Goal: Task Accomplishment & Management: Manage account settings

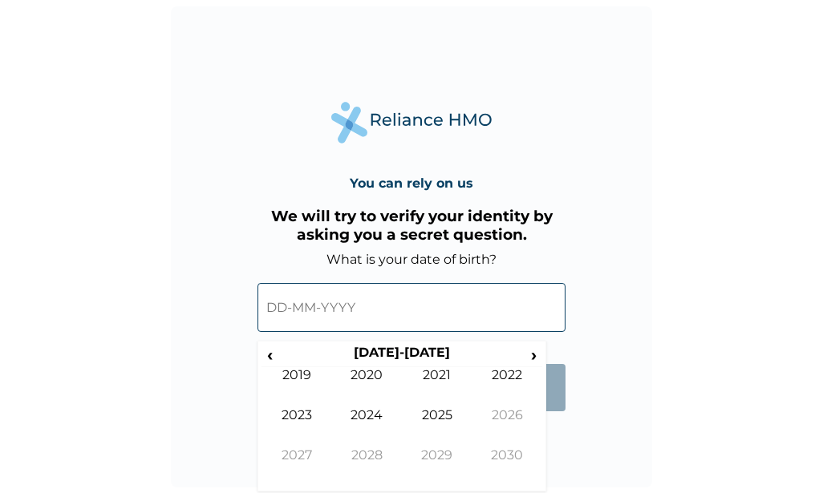
click at [284, 305] on input "text" at bounding box center [411, 307] width 308 height 49
click at [535, 357] on span "›" at bounding box center [534, 355] width 18 height 20
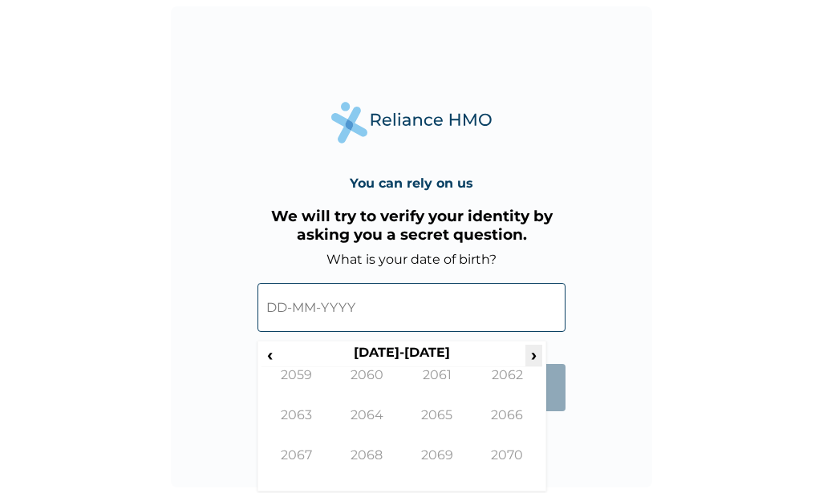
click at [535, 357] on span "›" at bounding box center [534, 355] width 18 height 20
click at [269, 355] on span "‹" at bounding box center [269, 355] width 17 height 20
click at [532, 354] on span "›" at bounding box center [534, 355] width 18 height 20
click at [271, 358] on span "‹" at bounding box center [269, 355] width 17 height 20
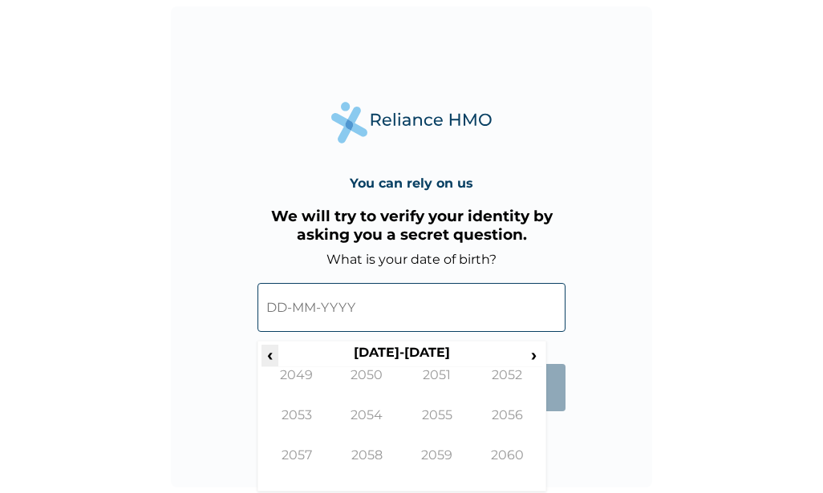
click at [271, 357] on span "‹" at bounding box center [269, 355] width 17 height 20
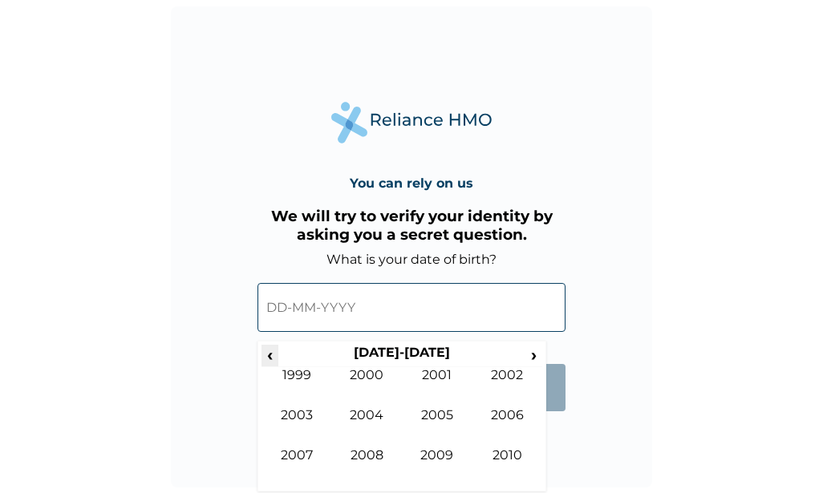
click at [271, 357] on span "‹" at bounding box center [269, 355] width 17 height 20
click at [363, 370] on td "1960" at bounding box center [367, 387] width 71 height 40
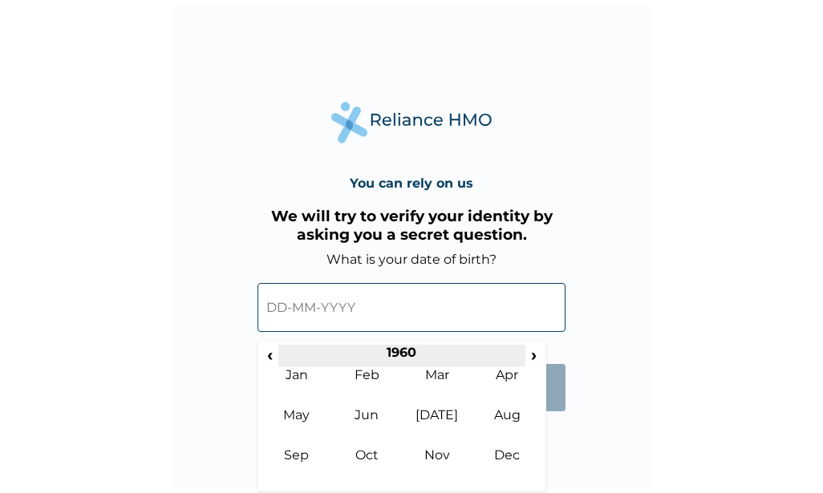
click at [395, 348] on th "1960" at bounding box center [401, 356] width 246 height 22
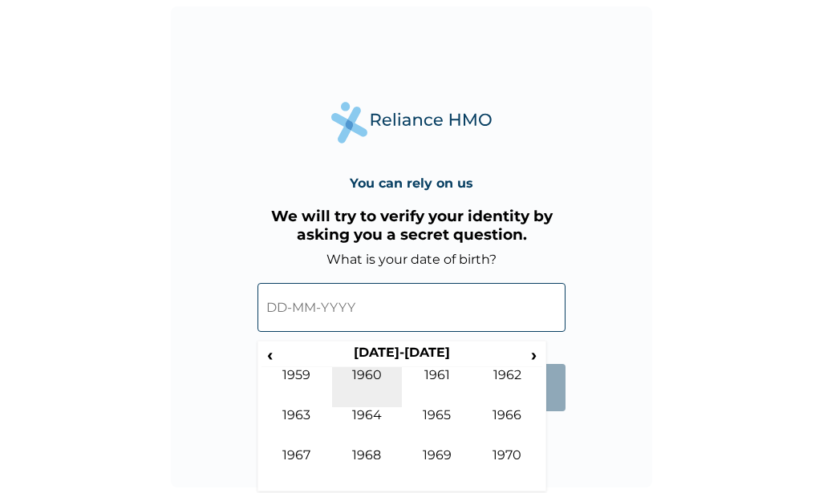
click at [358, 372] on td "1960" at bounding box center [367, 387] width 71 height 40
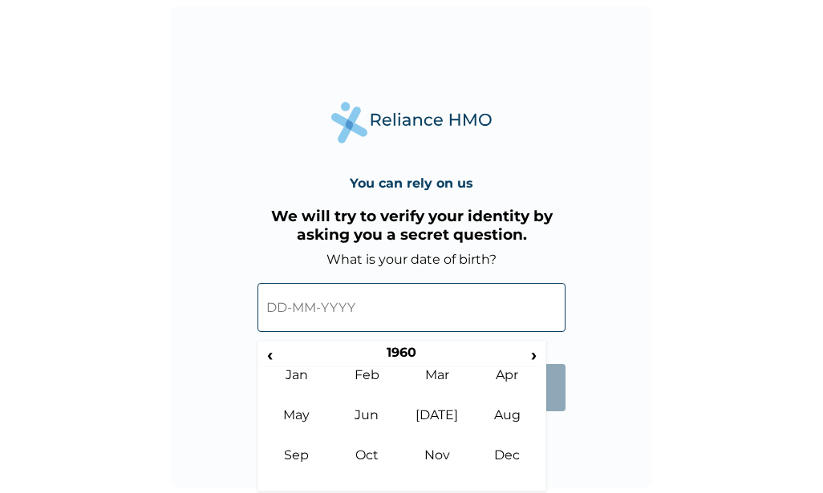
click at [339, 303] on input "text" at bounding box center [411, 307] width 308 height 49
click at [442, 374] on td "Mar" at bounding box center [437, 387] width 71 height 40
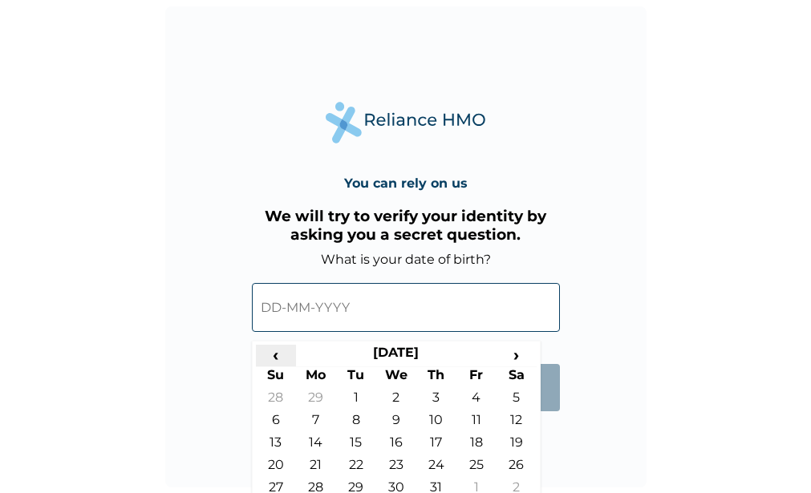
click at [278, 351] on span "‹" at bounding box center [276, 355] width 40 height 20
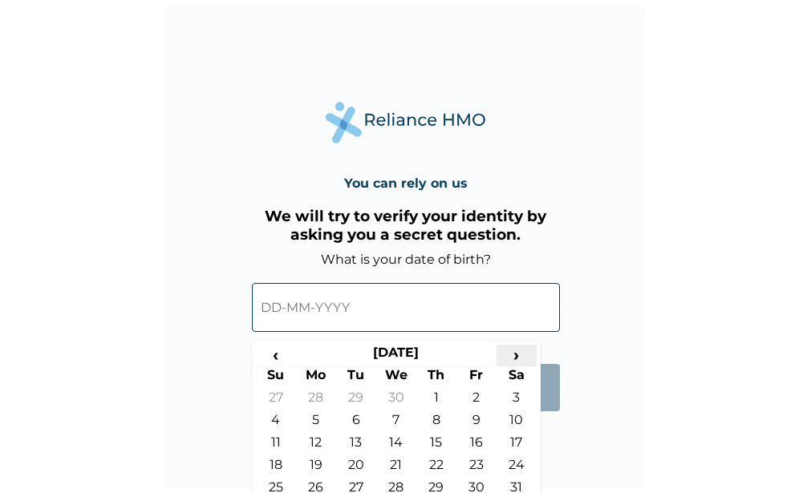
click at [520, 354] on span "›" at bounding box center [516, 355] width 40 height 20
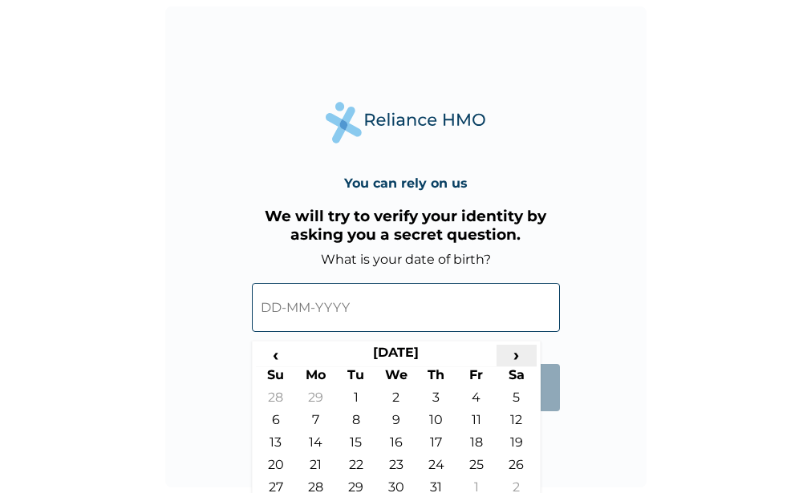
click at [520, 354] on span "›" at bounding box center [516, 355] width 40 height 20
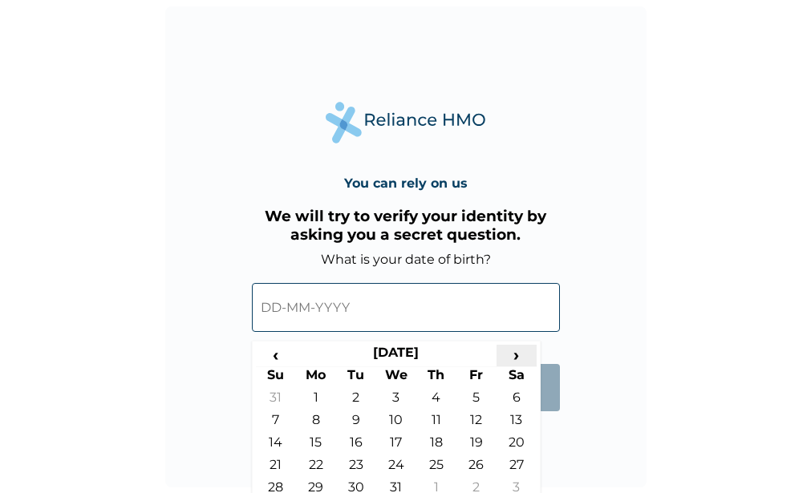
click at [520, 354] on span "›" at bounding box center [516, 355] width 40 height 20
click at [520, 356] on span "›" at bounding box center [516, 355] width 40 height 20
click at [520, 355] on span "›" at bounding box center [516, 355] width 40 height 20
click at [518, 357] on span "›" at bounding box center [516, 355] width 40 height 20
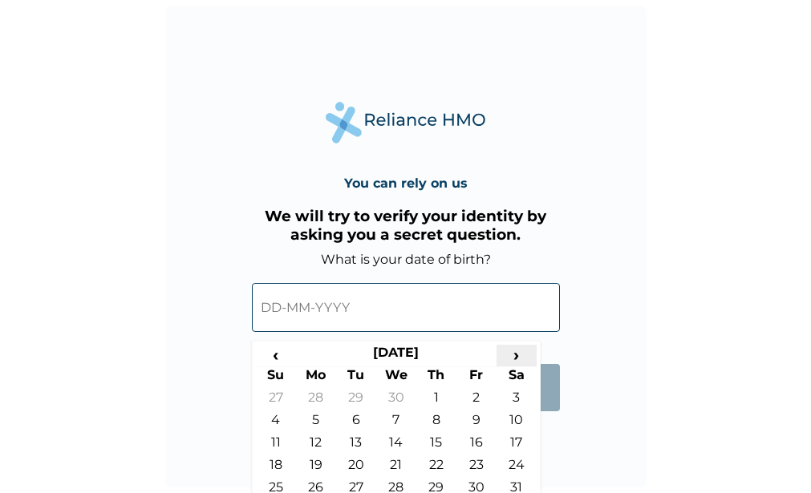
click at [518, 357] on span "›" at bounding box center [516, 355] width 40 height 20
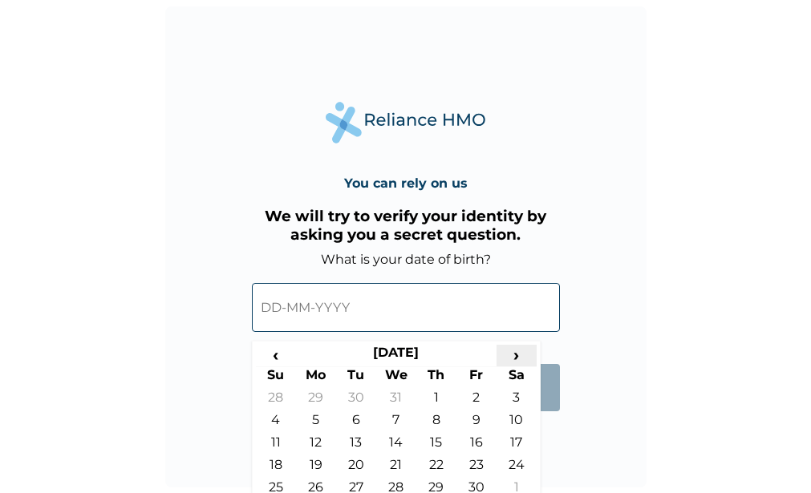
click at [518, 357] on span "›" at bounding box center [516, 355] width 40 height 20
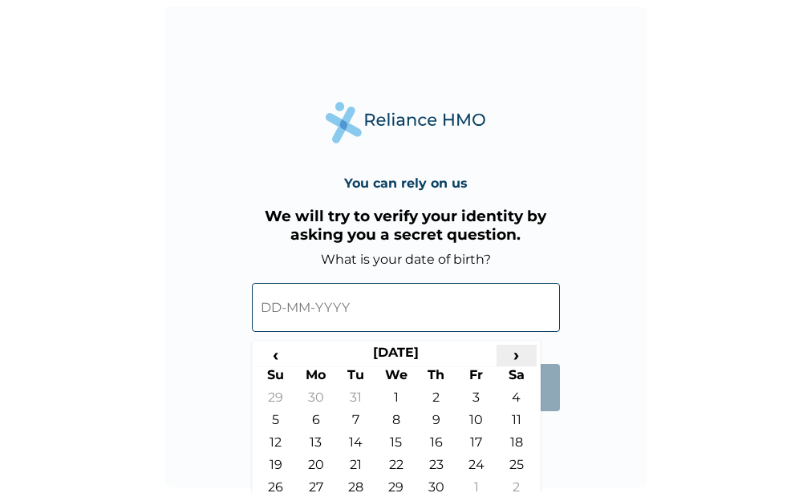
click at [518, 357] on span "›" at bounding box center [516, 355] width 40 height 20
click at [520, 419] on td "10" at bounding box center [516, 423] width 40 height 22
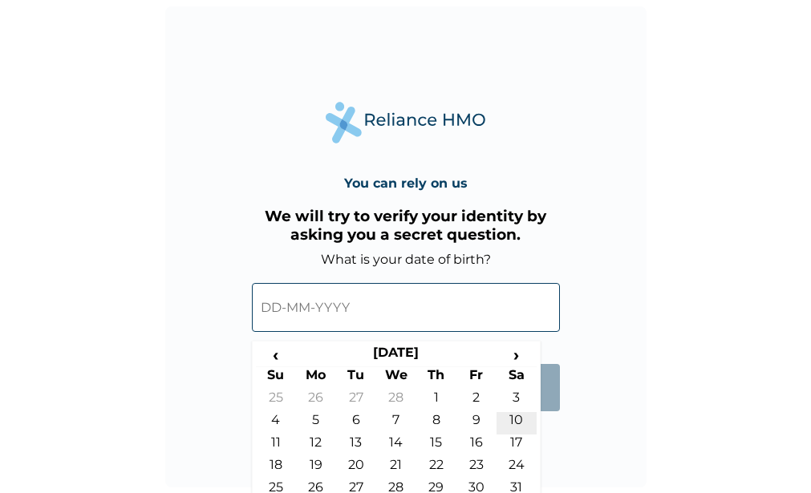
type input "10-03-1962"
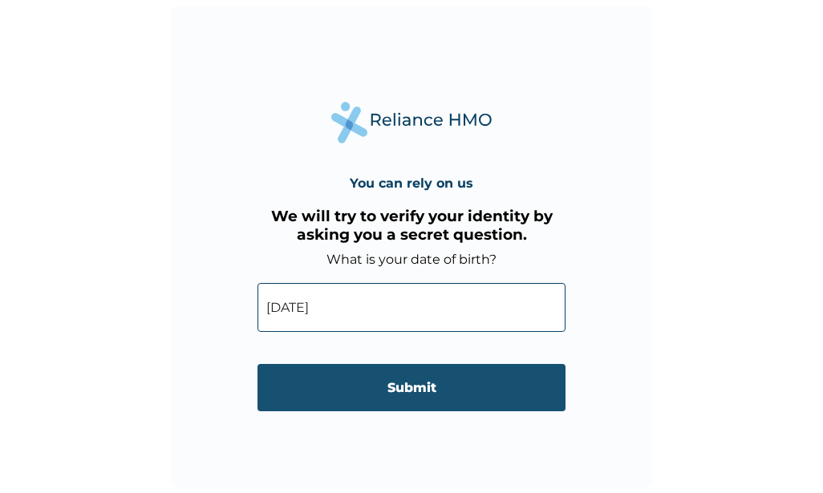
click at [460, 383] on input "Submit" at bounding box center [411, 387] width 308 height 47
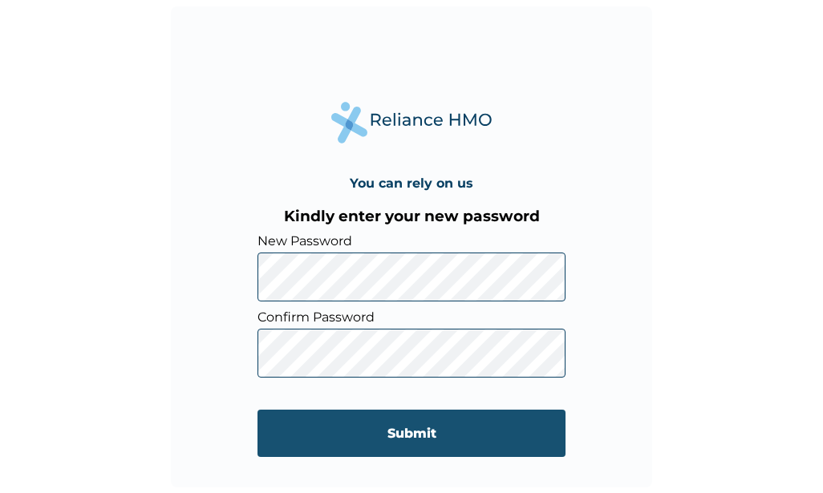
click at [431, 430] on input "Submit" at bounding box center [411, 433] width 308 height 47
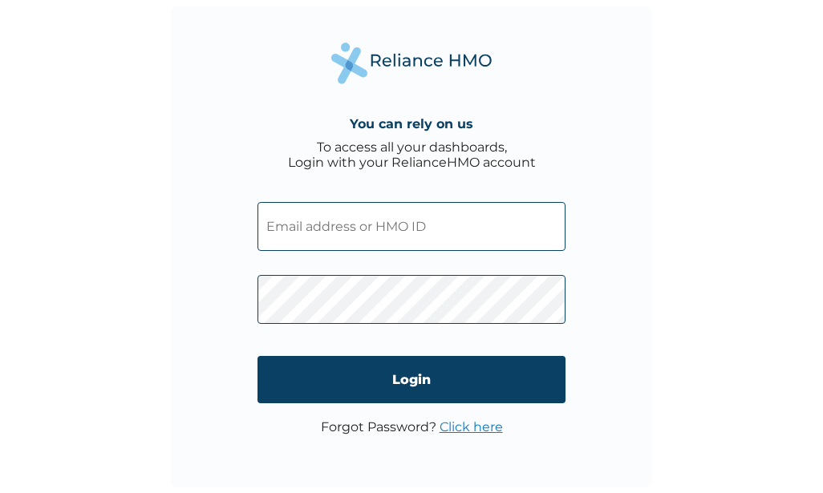
click at [374, 228] on input "text" at bounding box center [411, 226] width 308 height 49
click at [342, 224] on input "text" at bounding box center [411, 226] width 308 height 49
click at [430, 228] on input "text" at bounding box center [411, 226] width 308 height 49
type input "a"
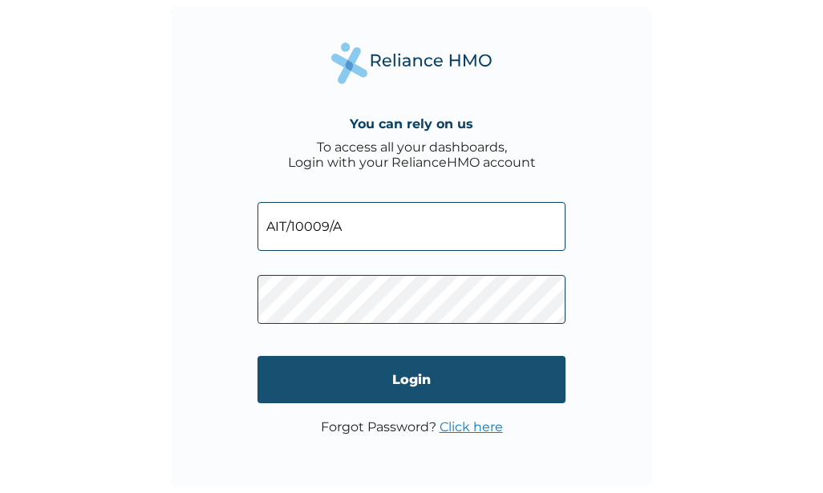
type input "AIT/10009/A"
click at [431, 381] on input "Login" at bounding box center [411, 379] width 308 height 47
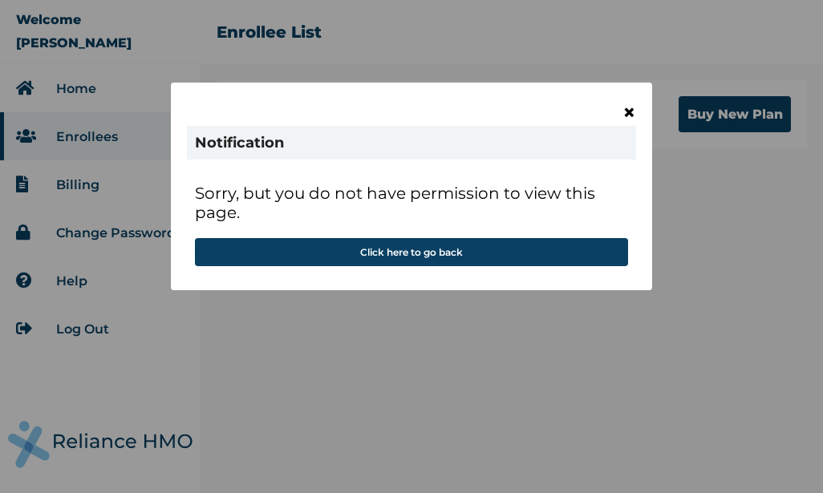
click at [629, 111] on span "×" at bounding box center [629, 112] width 14 height 27
